Goal: Download file/media

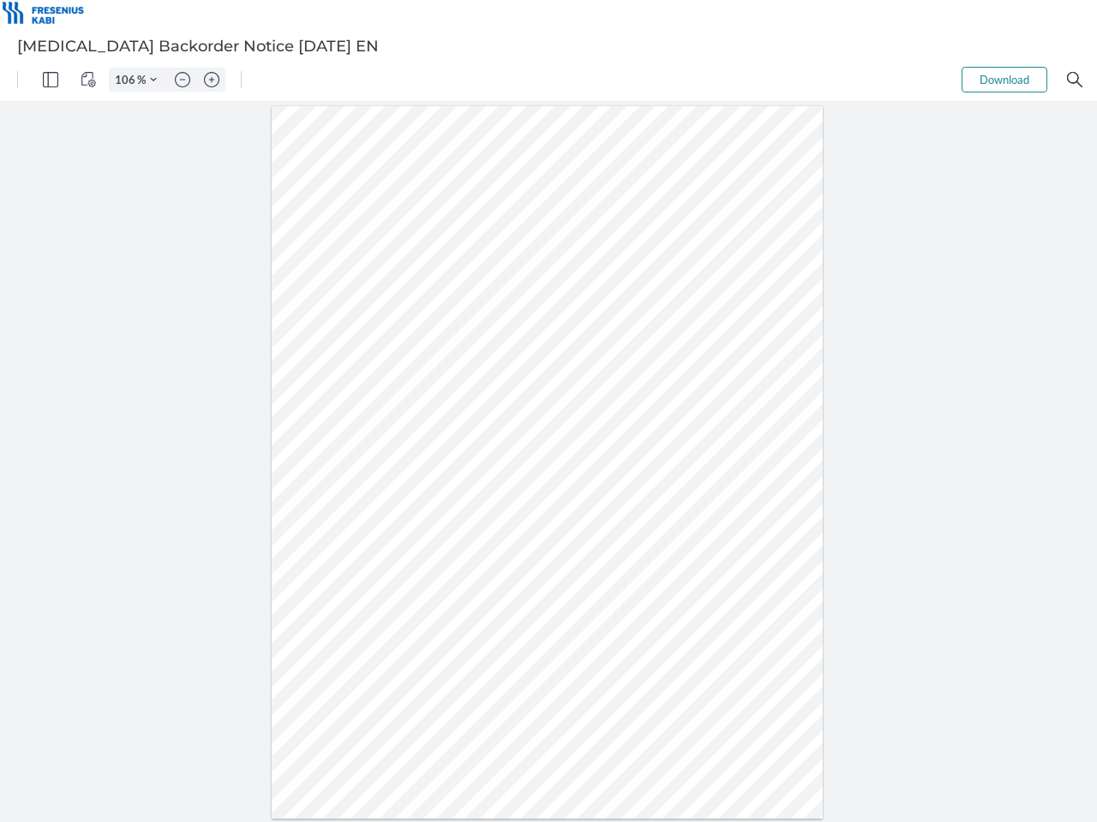
click at [51, 80] on img "Panel" at bounding box center [50, 79] width 15 height 15
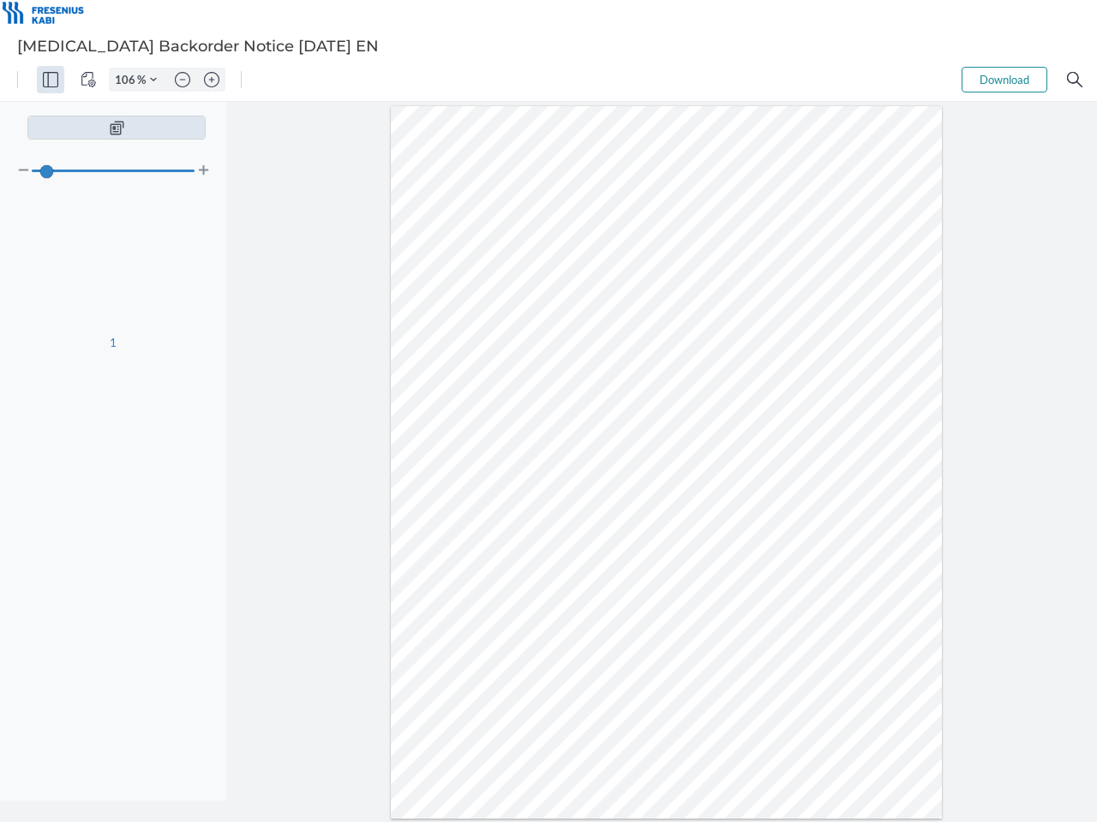
click at [88, 80] on img "View Controls" at bounding box center [88, 79] width 15 height 15
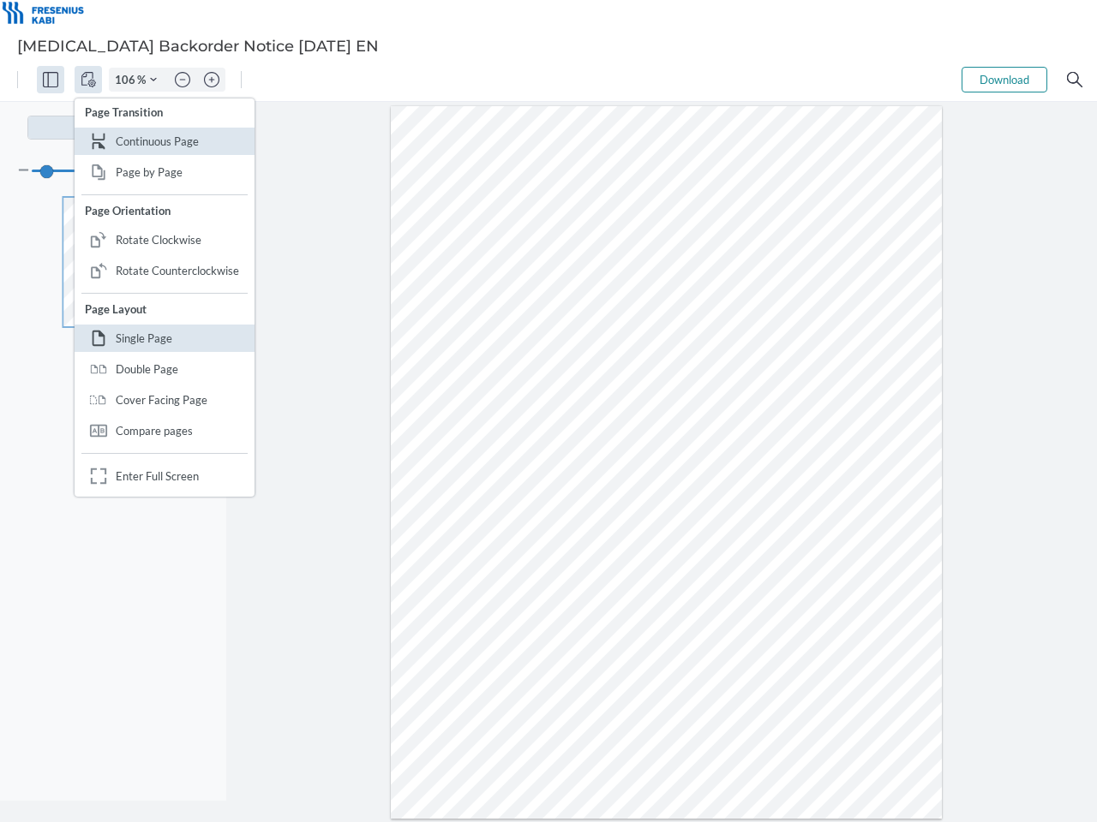
click at [128, 80] on input "106" at bounding box center [123, 79] width 27 height 15
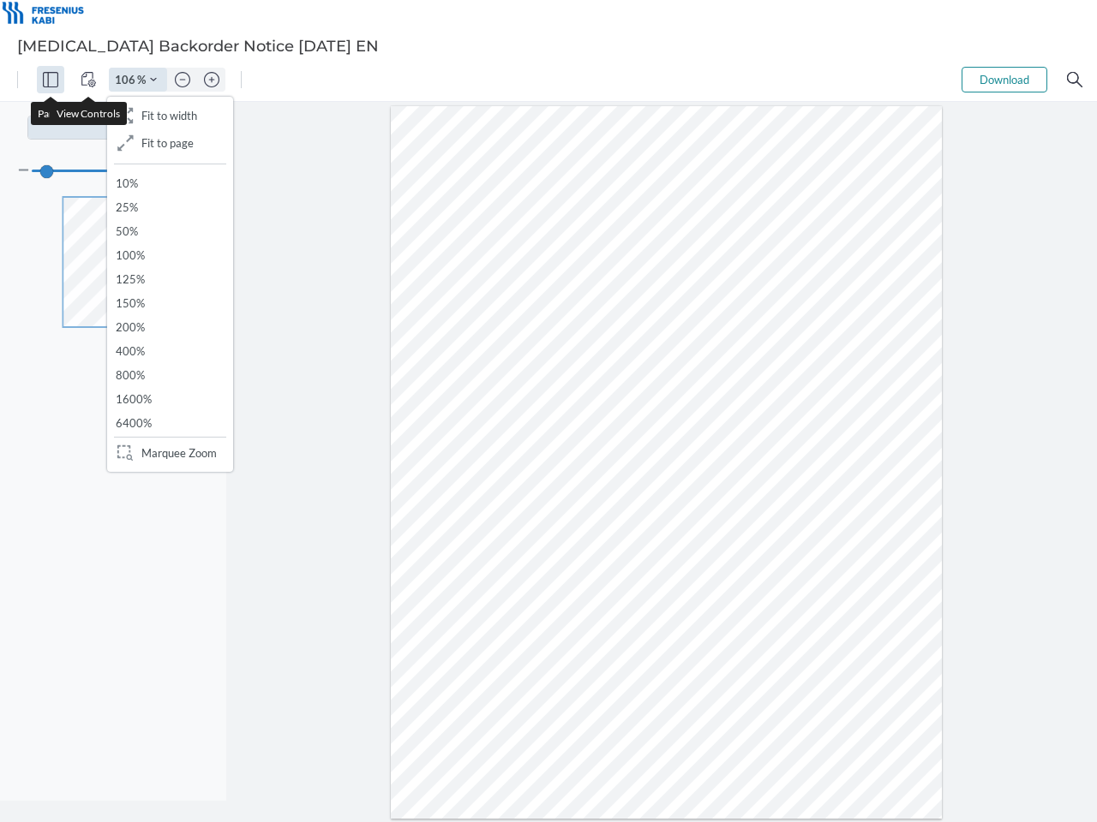
click at [153, 80] on img "Zoom Controls" at bounding box center [153, 79] width 7 height 7
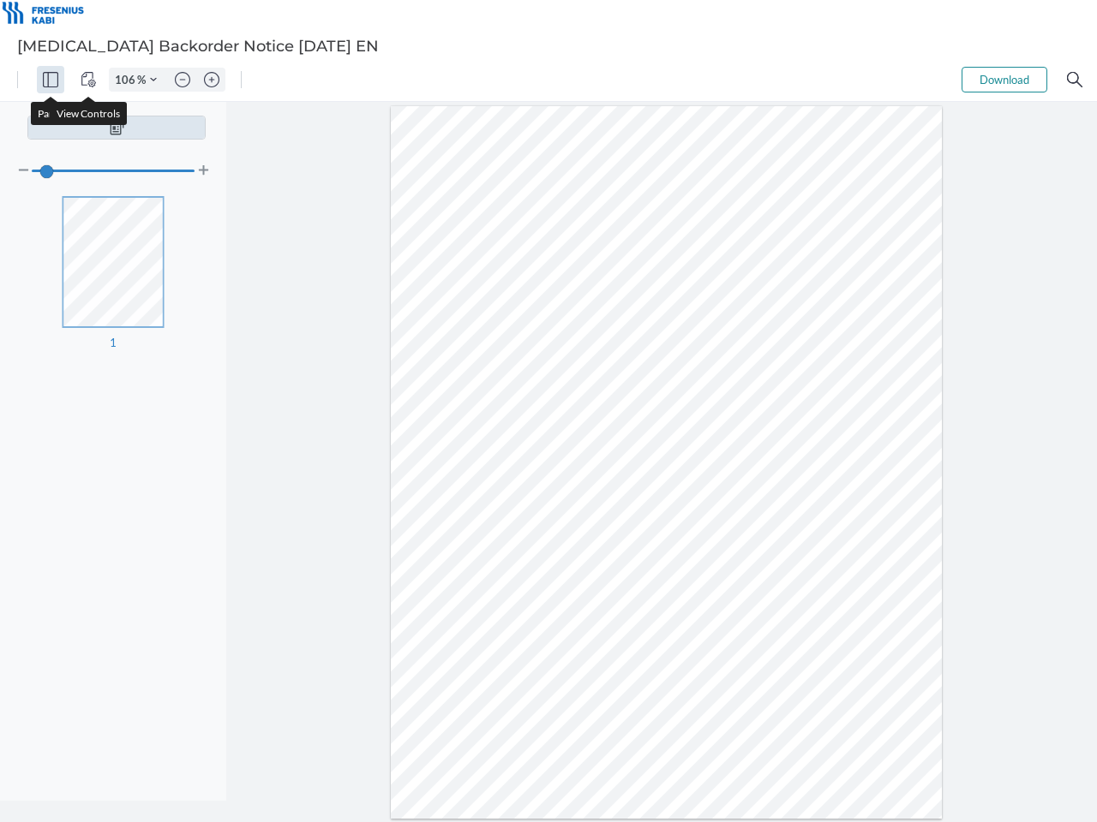
click at [182, 80] on img "Zoom out" at bounding box center [182, 79] width 15 height 15
click at [212, 80] on img "Zoom in" at bounding box center [211, 79] width 15 height 15
type input "106"
click at [1004, 80] on button "Download" at bounding box center [1004, 80] width 86 height 26
click at [1074, 80] on img "Search" at bounding box center [1074, 79] width 15 height 15
